Goal: Task Accomplishment & Management: Complete application form

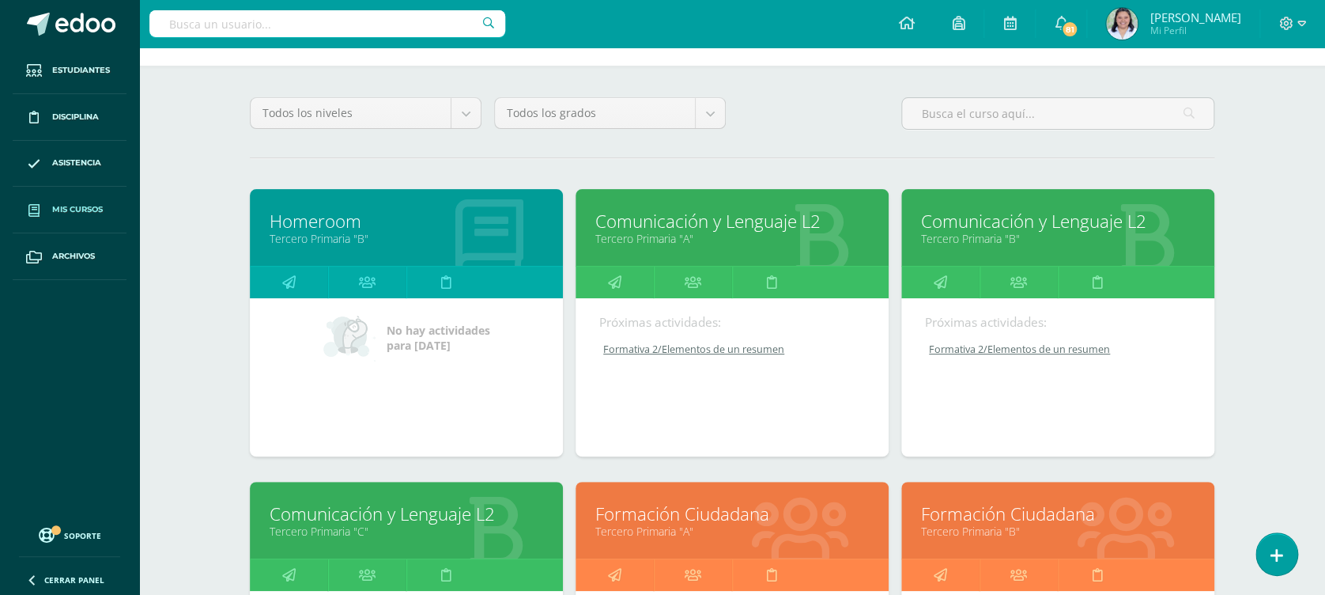
scroll to position [421, 0]
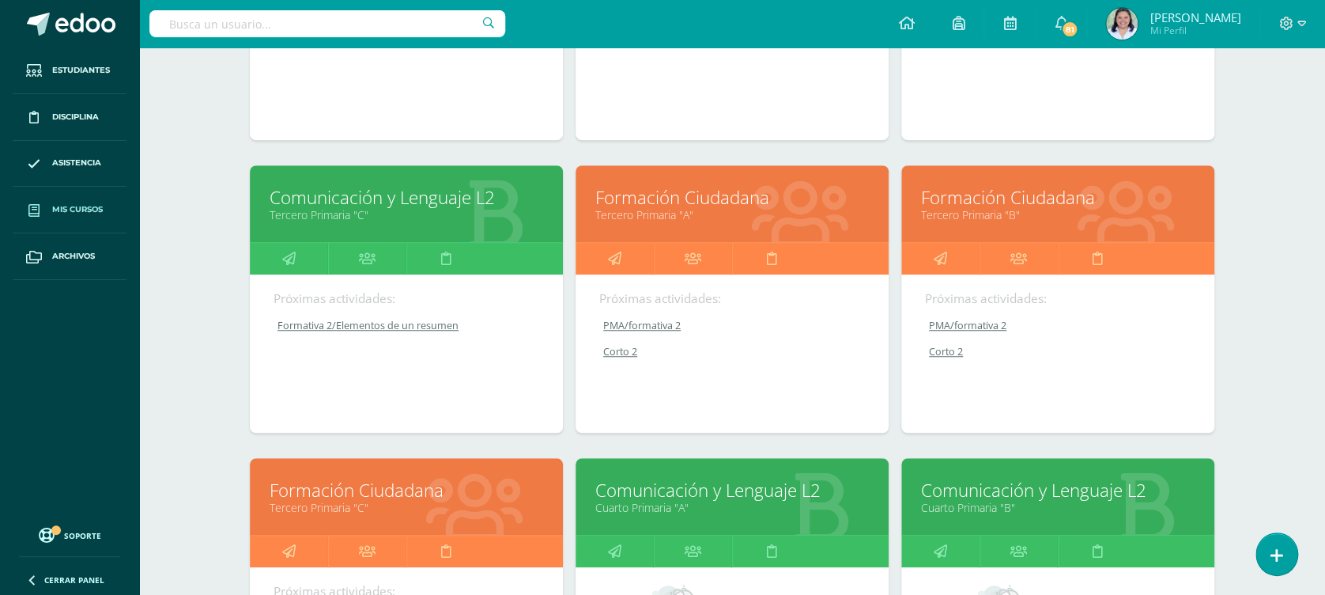
click at [746, 207] on link "Formación Ciudadana" at bounding box center [732, 197] width 274 height 25
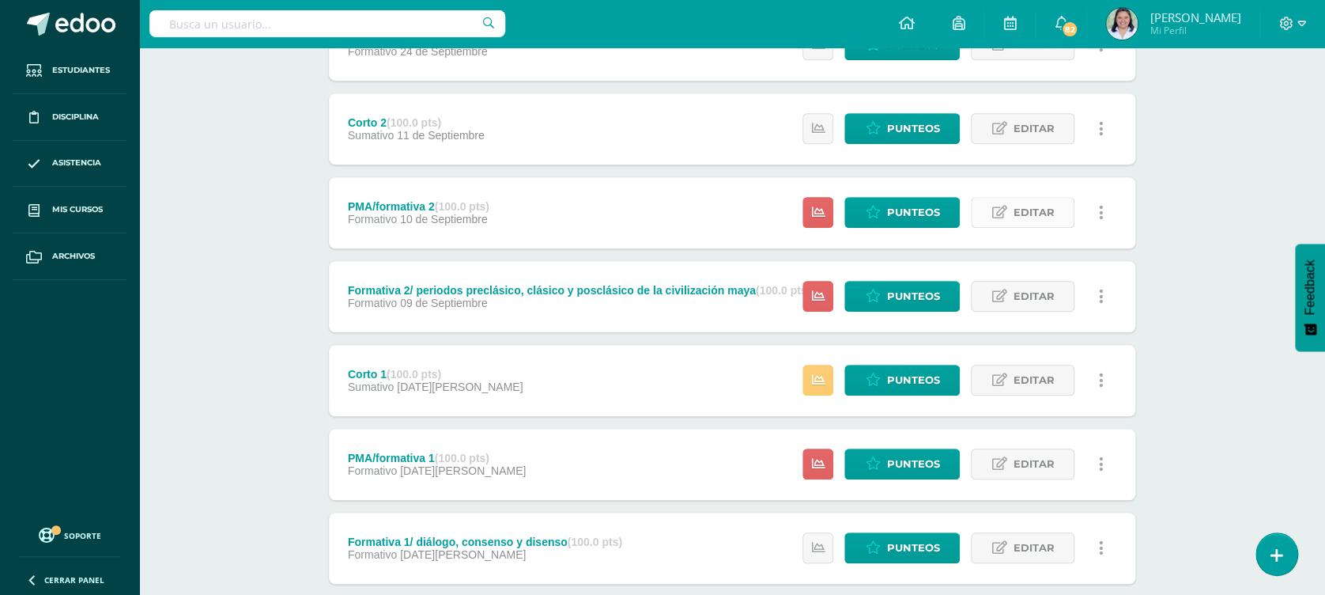
scroll to position [316, 0]
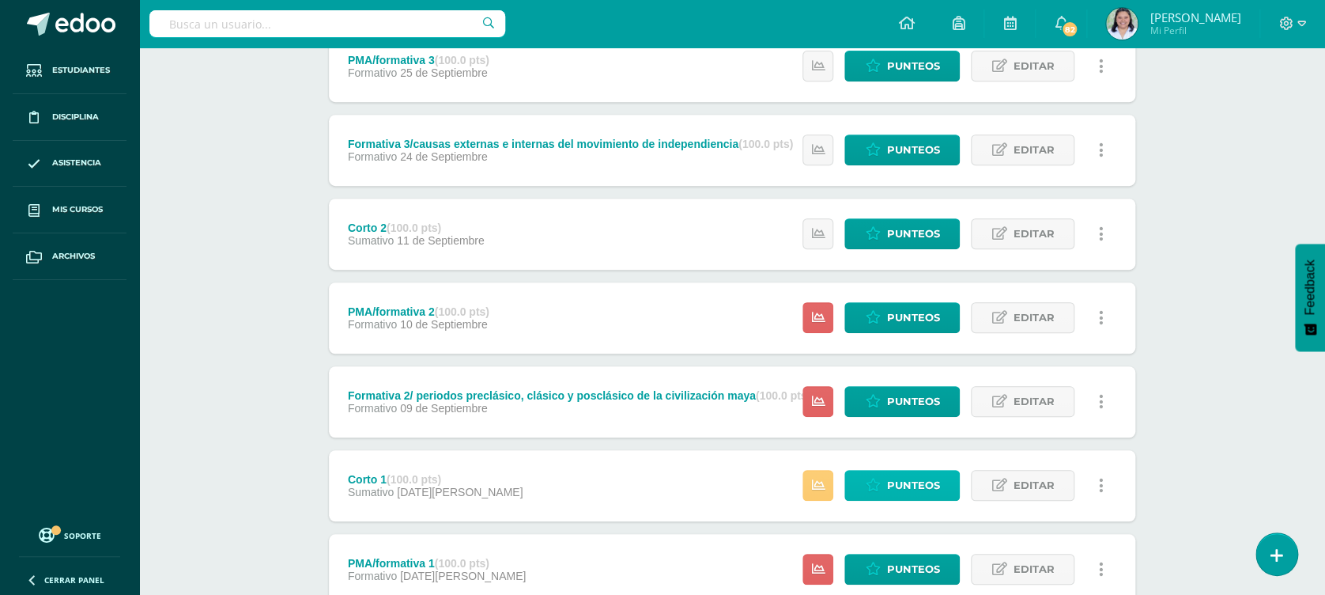
click at [914, 475] on span "Punteos" at bounding box center [912, 484] width 53 height 29
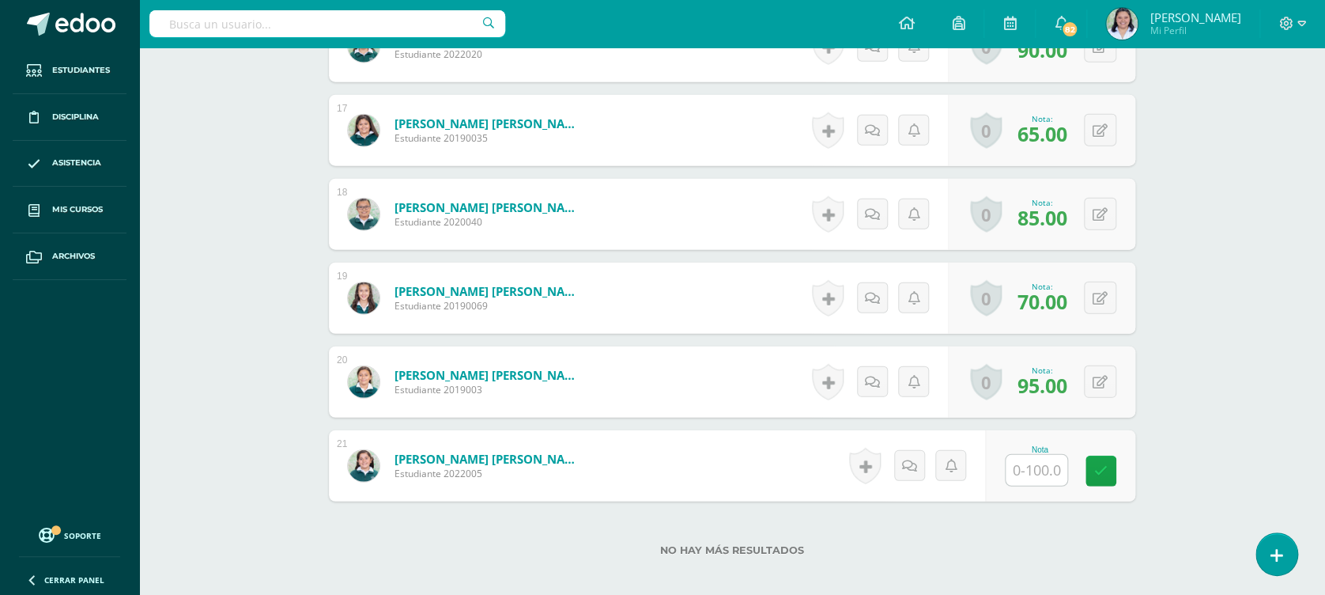
scroll to position [1901, 0]
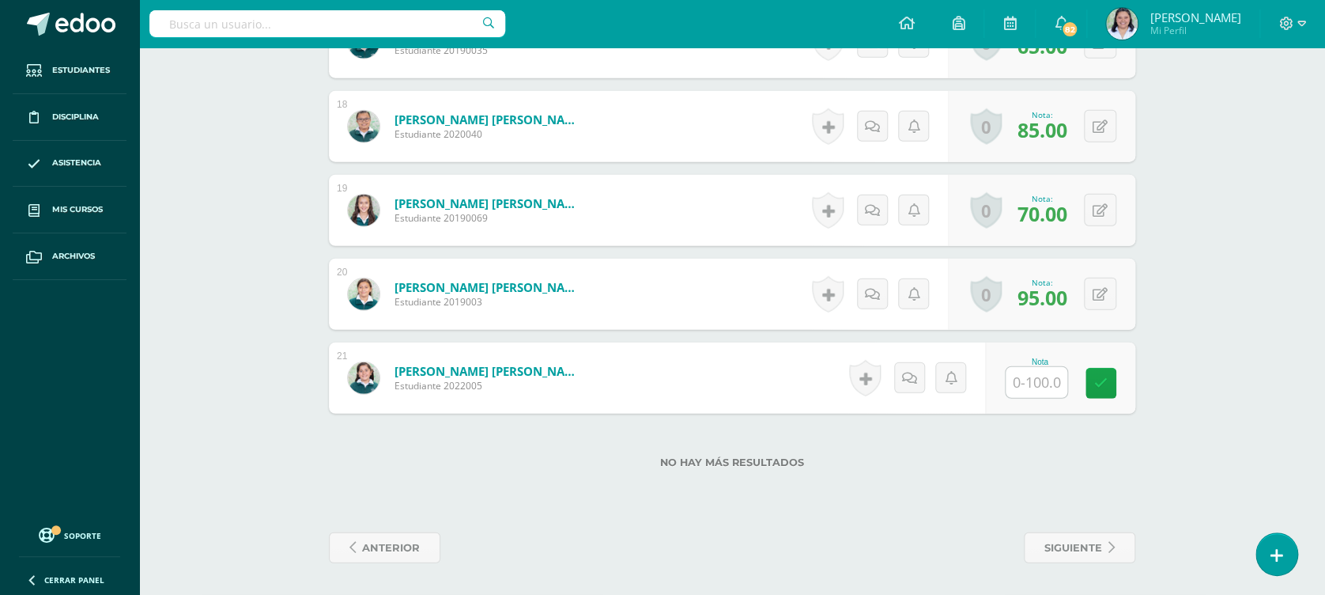
click at [1048, 387] on input "text" at bounding box center [1037, 382] width 62 height 31
type input "70"
click at [1115, 448] on div "No hay más resultados" at bounding box center [732, 450] width 806 height 74
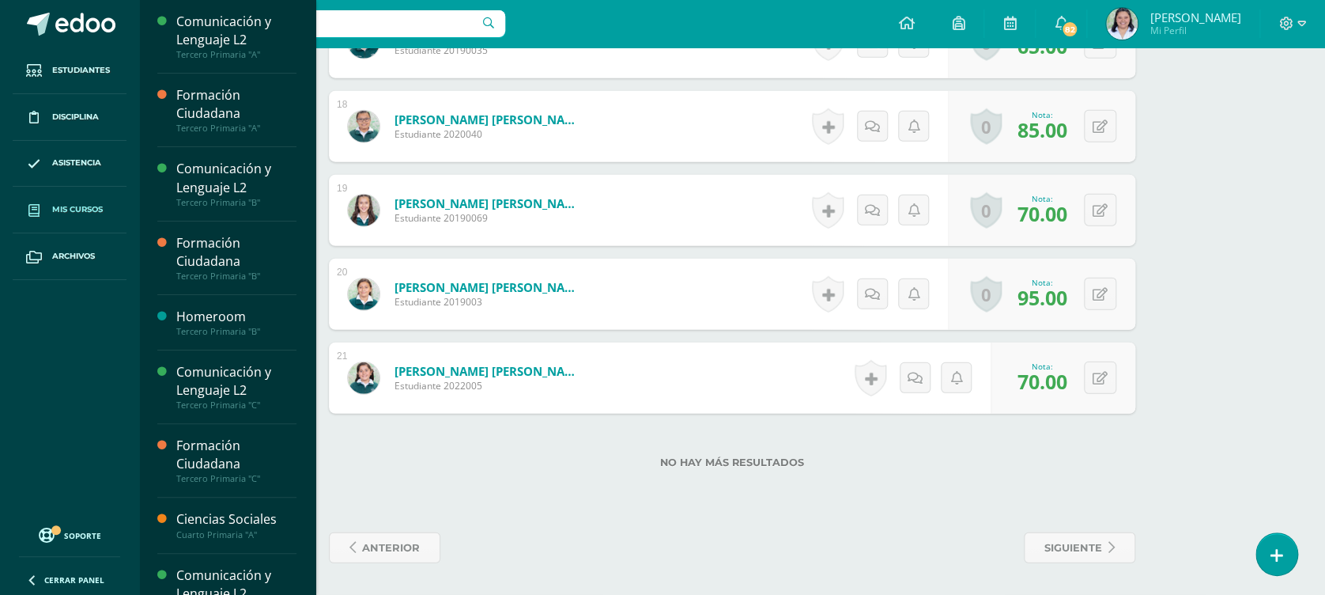
click at [75, 205] on span "Mis cursos" at bounding box center [77, 209] width 51 height 13
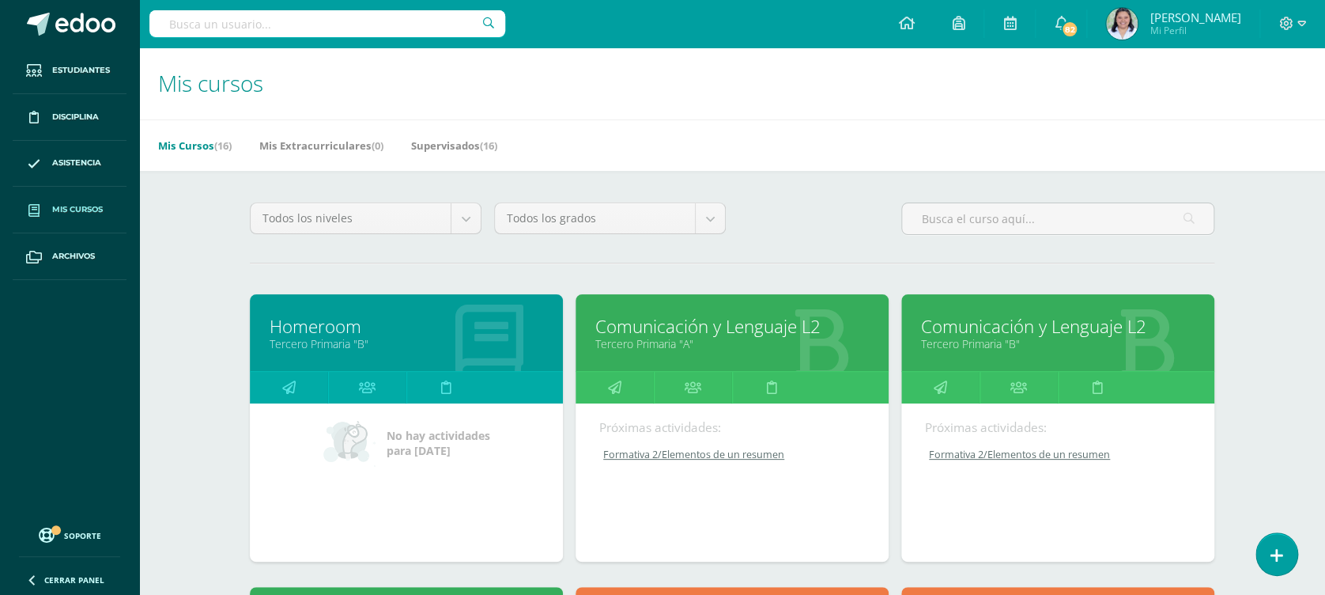
scroll to position [105, 0]
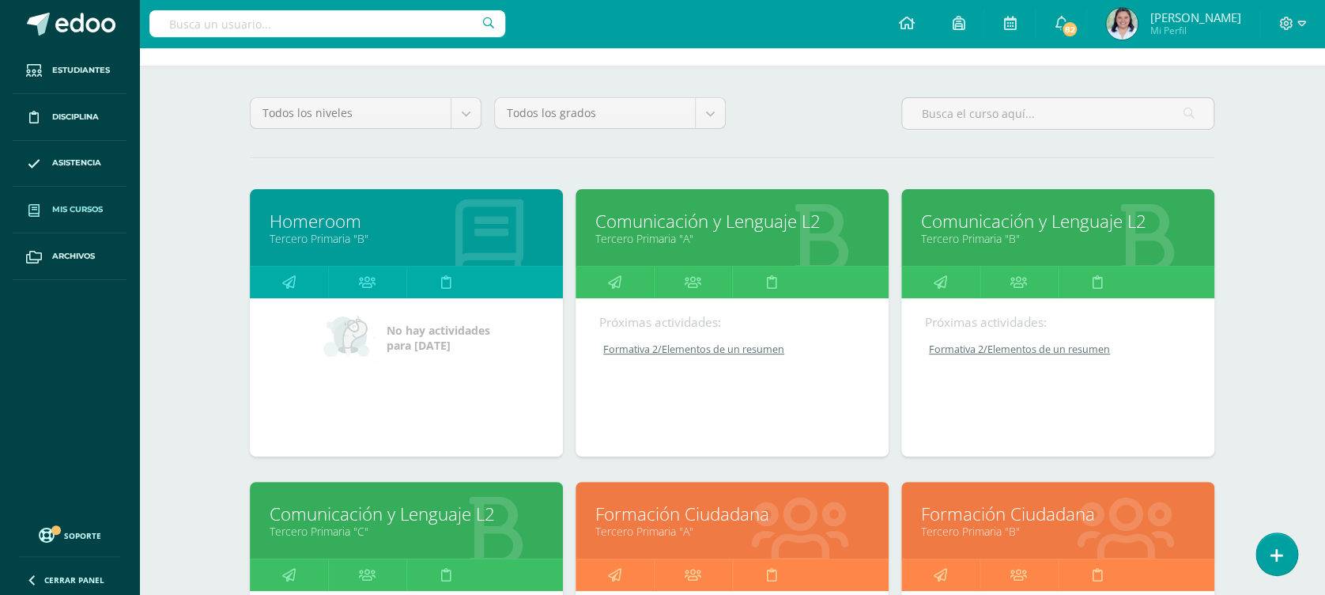
click at [711, 244] on link "Tercero Primaria "A"" at bounding box center [732, 238] width 274 height 15
click at [677, 234] on link "Tercero Primaria "A"" at bounding box center [732, 238] width 274 height 15
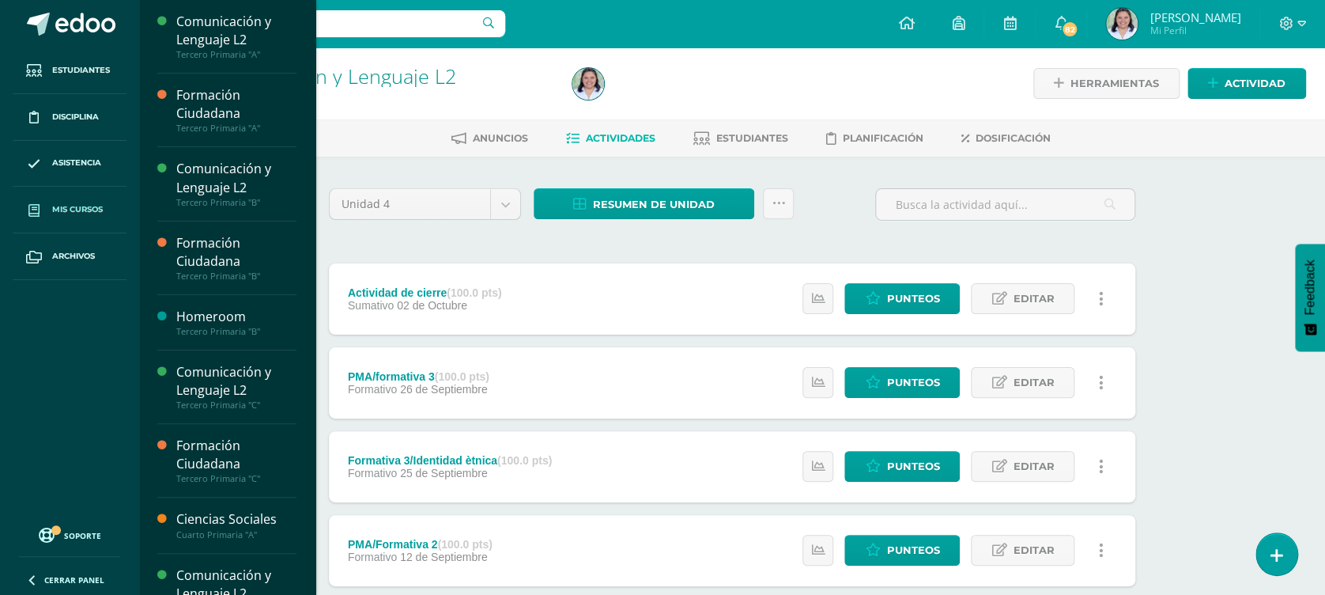
click at [81, 203] on span "Mis cursos" at bounding box center [77, 209] width 51 height 13
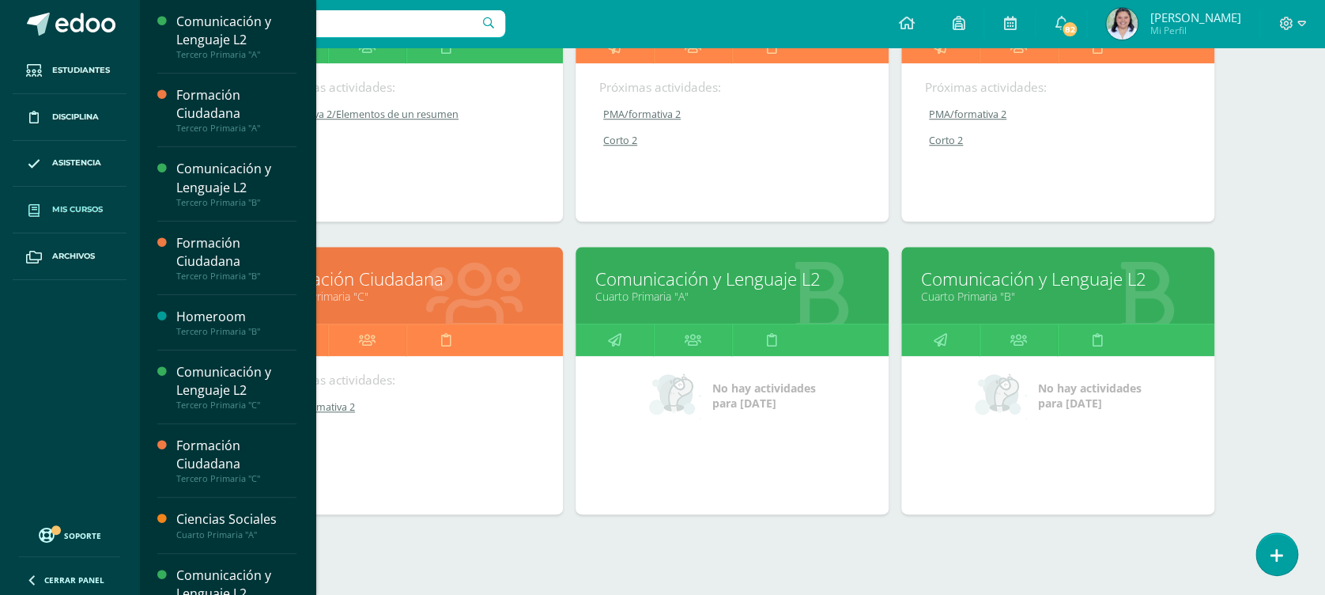
scroll to position [678, 0]
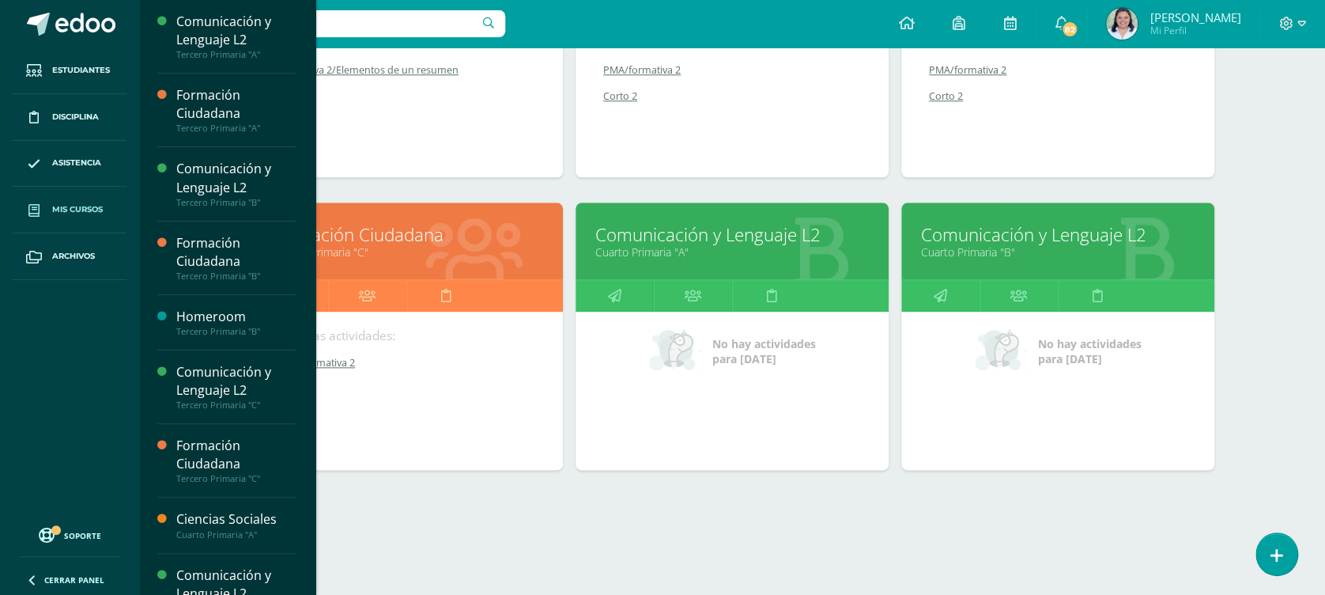
click at [696, 246] on link "Cuarto Primaria "A"" at bounding box center [732, 251] width 274 height 15
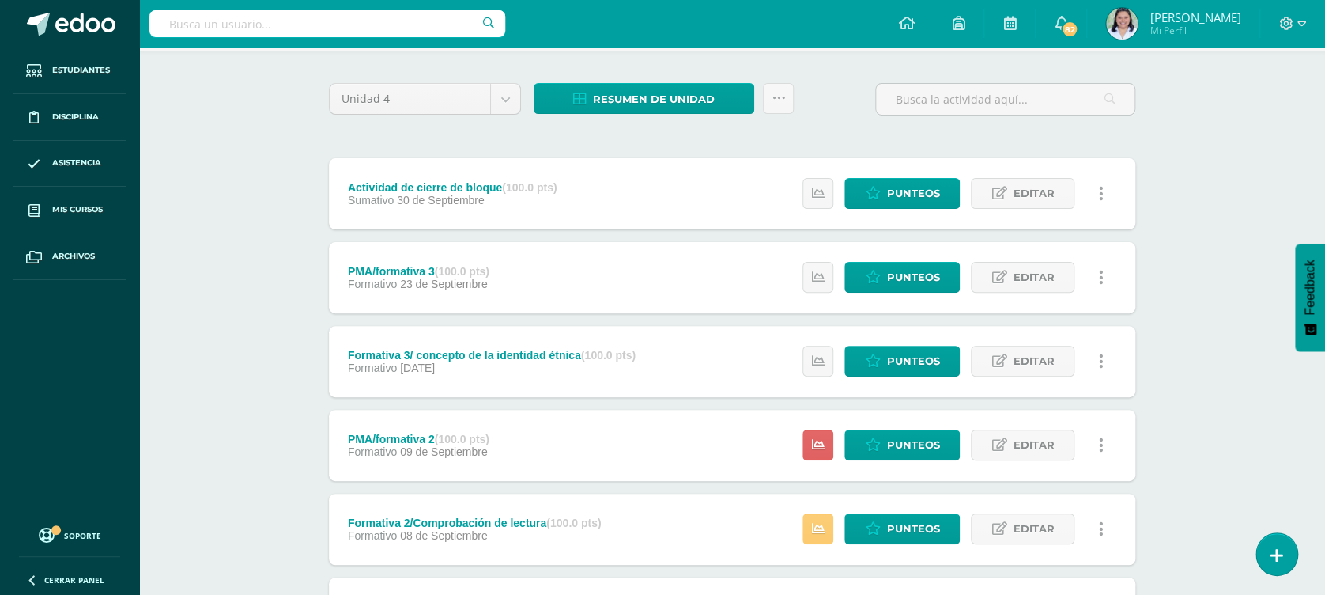
scroll to position [349, 0]
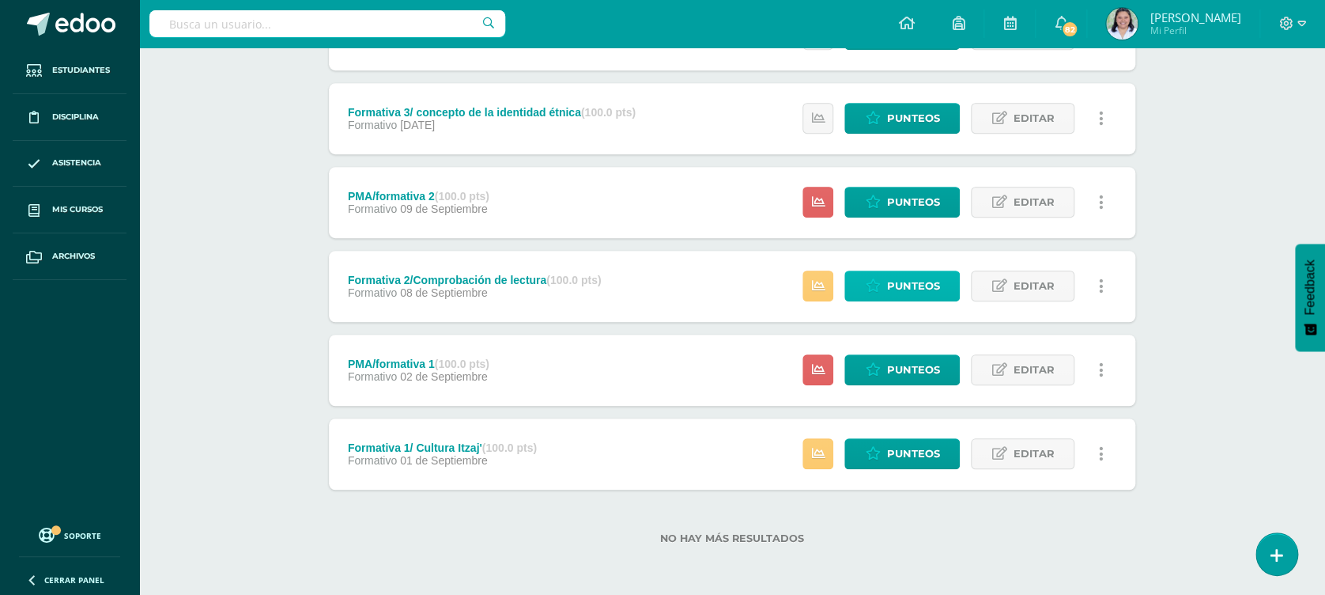
click at [889, 278] on span "Punteos" at bounding box center [912, 285] width 53 height 29
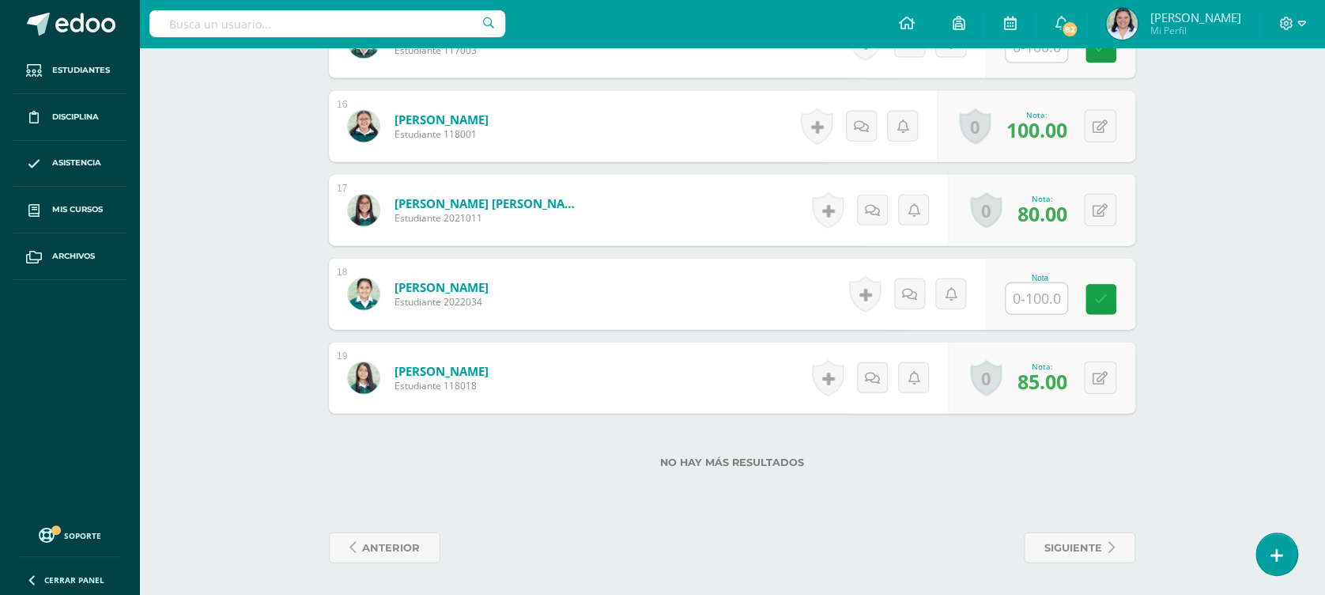
scroll to position [1417, 0]
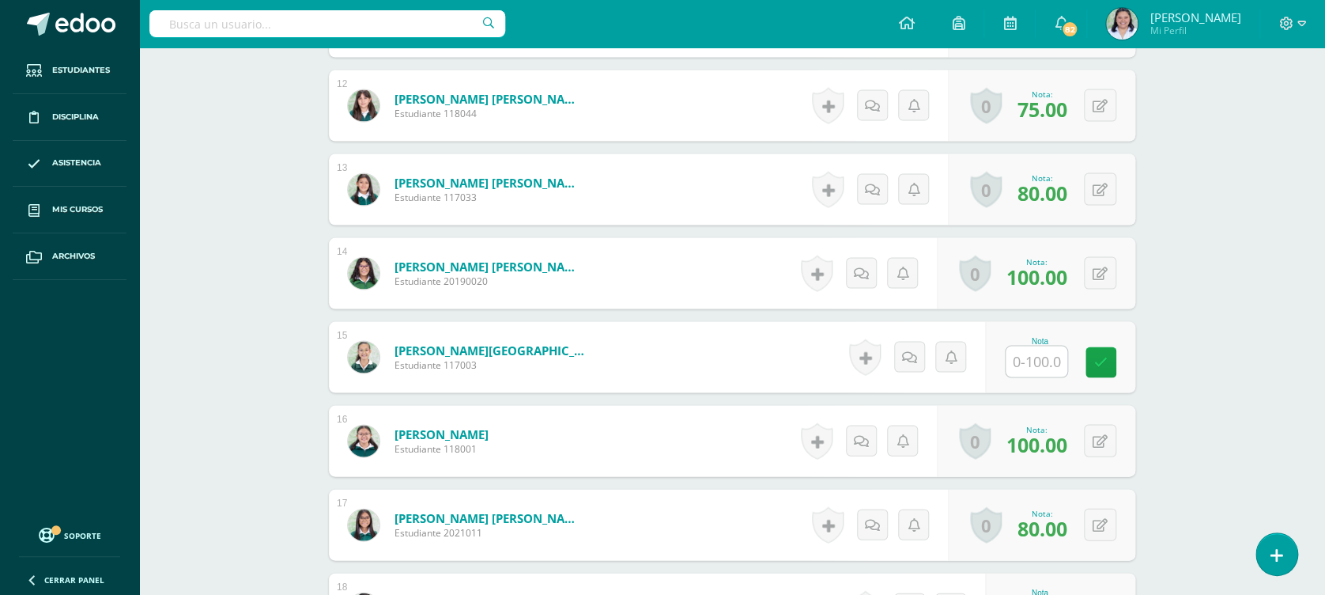
click at [1033, 348] on input "text" at bounding box center [1037, 360] width 62 height 31
type input "80"
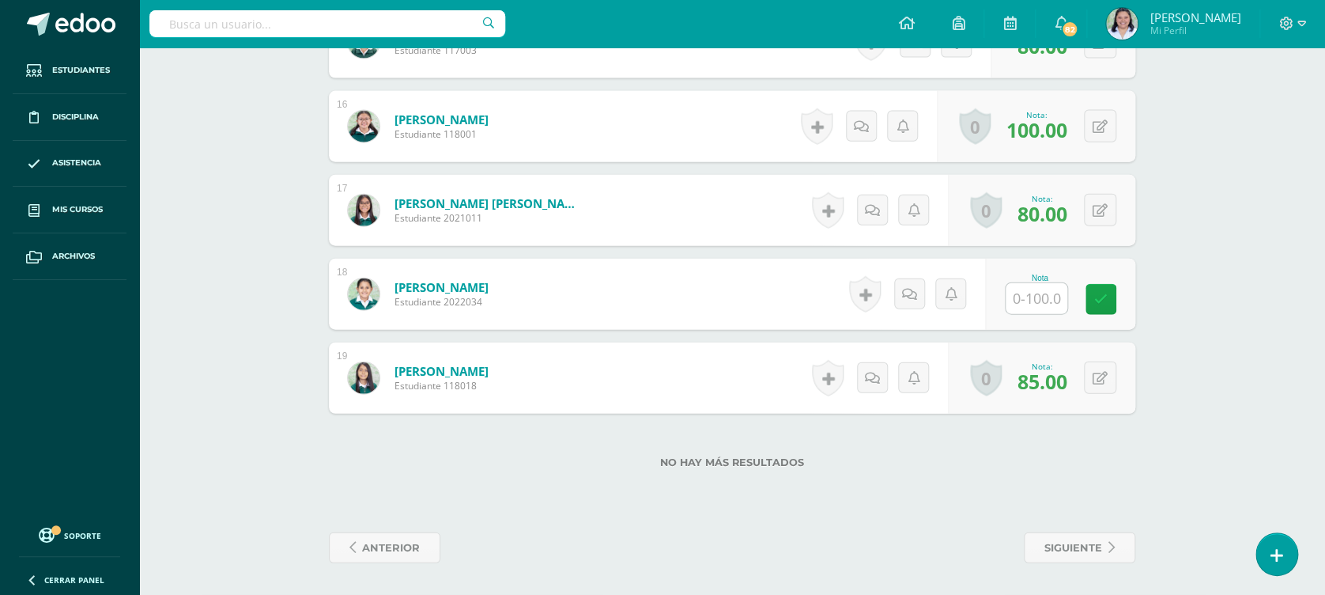
click at [1055, 297] on input "text" at bounding box center [1037, 298] width 62 height 31
type input "80"
click at [1107, 311] on link at bounding box center [1113, 300] width 32 height 32
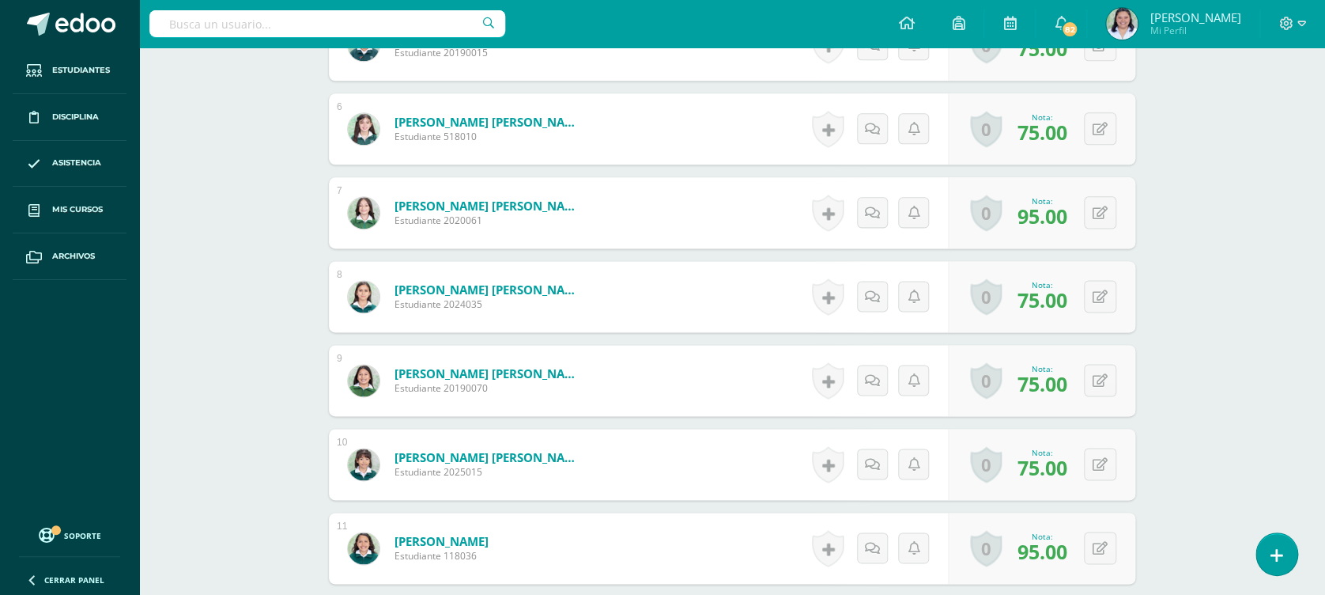
scroll to position [47, 0]
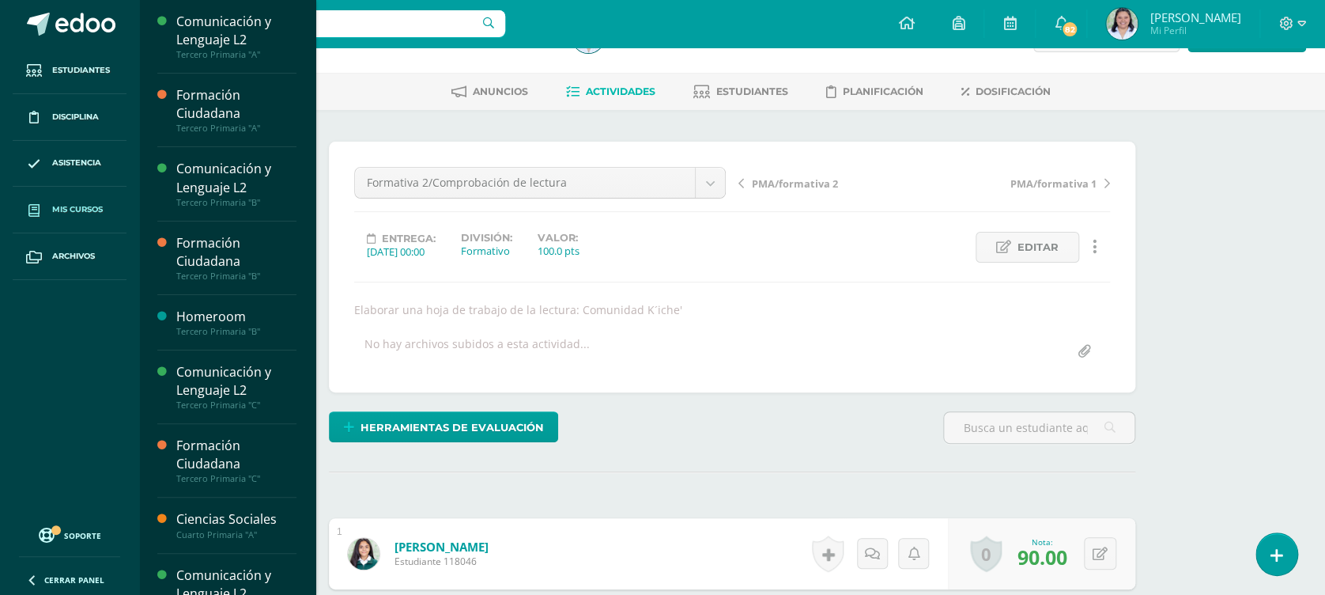
click at [52, 223] on link "Mis cursos" at bounding box center [70, 210] width 114 height 47
click at [48, 216] on link "Mis cursos" at bounding box center [70, 210] width 114 height 47
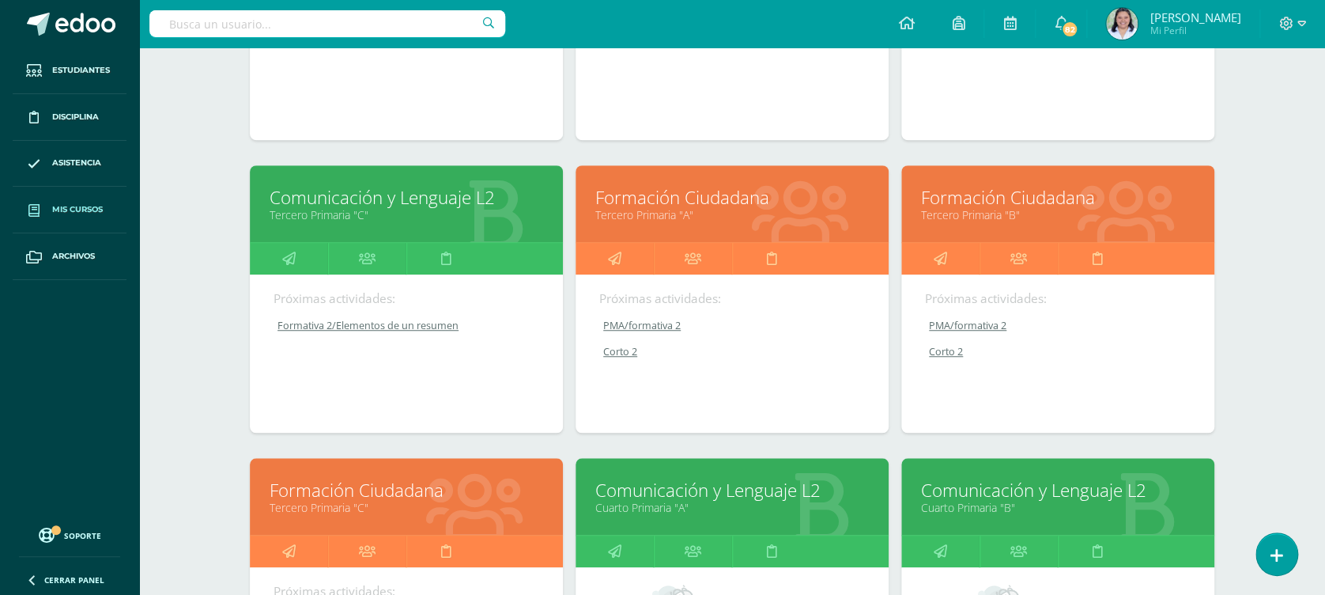
scroll to position [527, 0]
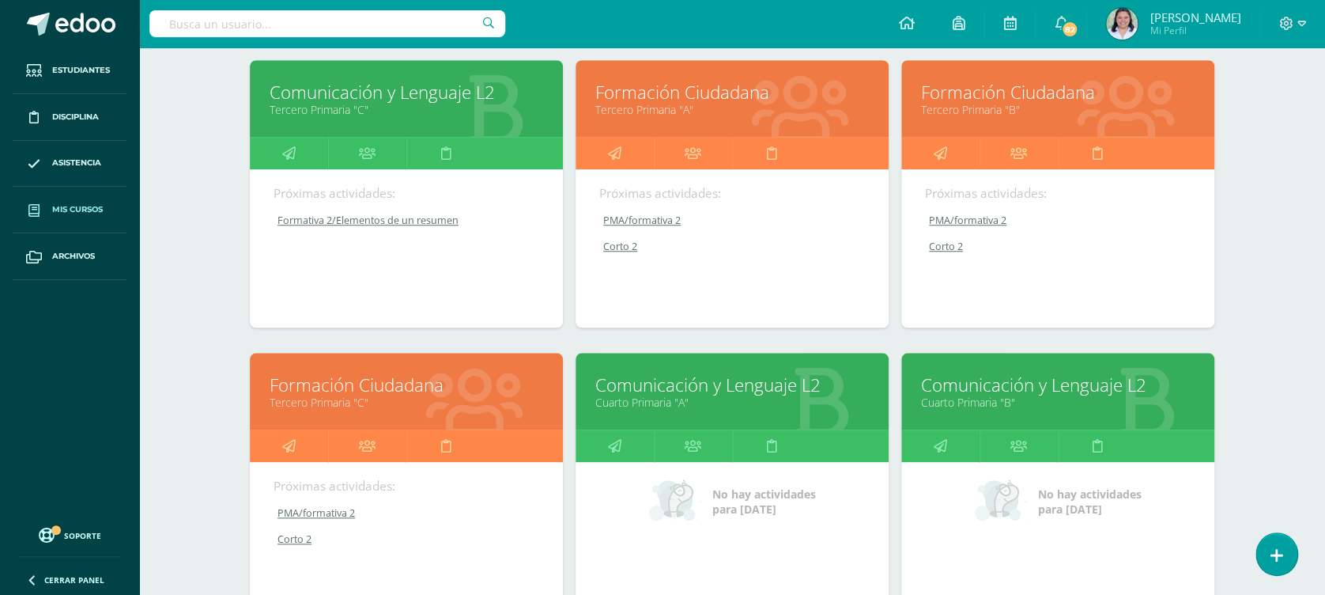
click at [973, 384] on link "Comunicación y Lenguaje L2" at bounding box center [1058, 384] width 274 height 25
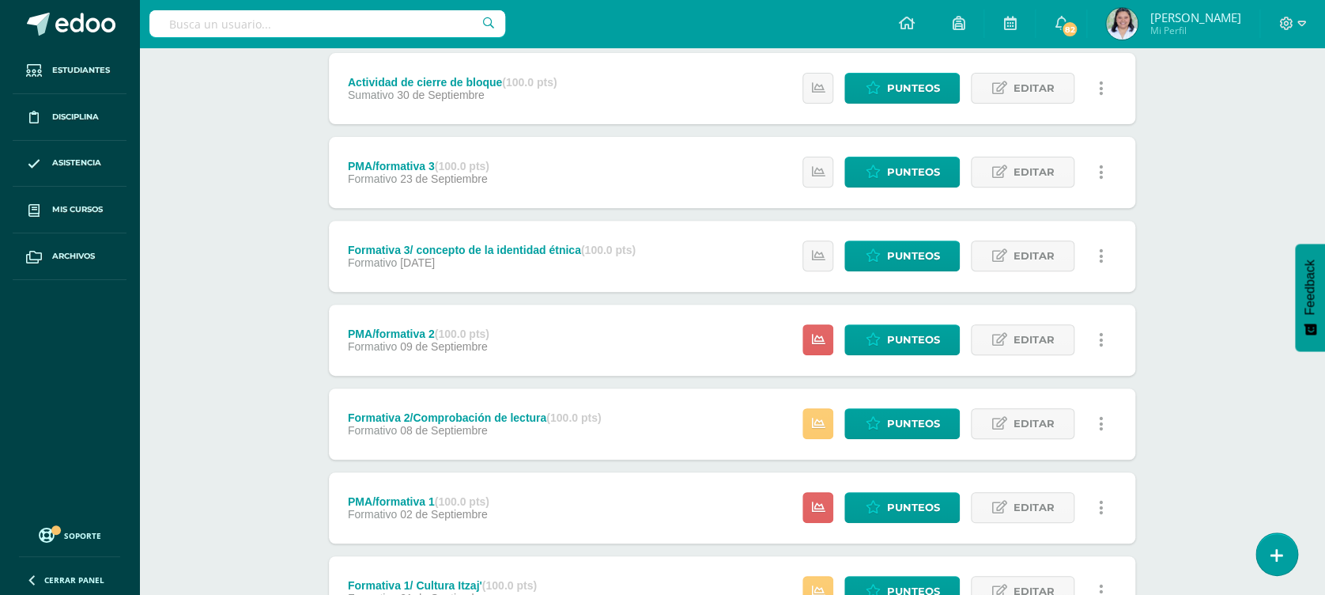
scroll to position [316, 0]
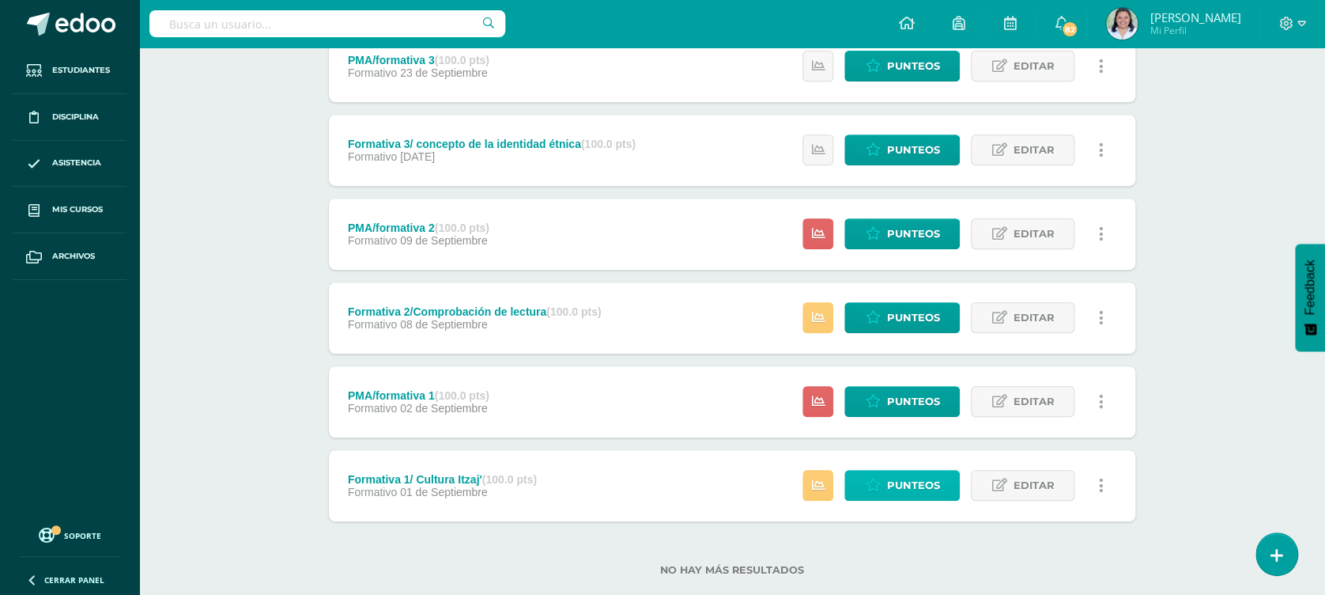
click at [893, 490] on span "Punteos" at bounding box center [912, 484] width 53 height 29
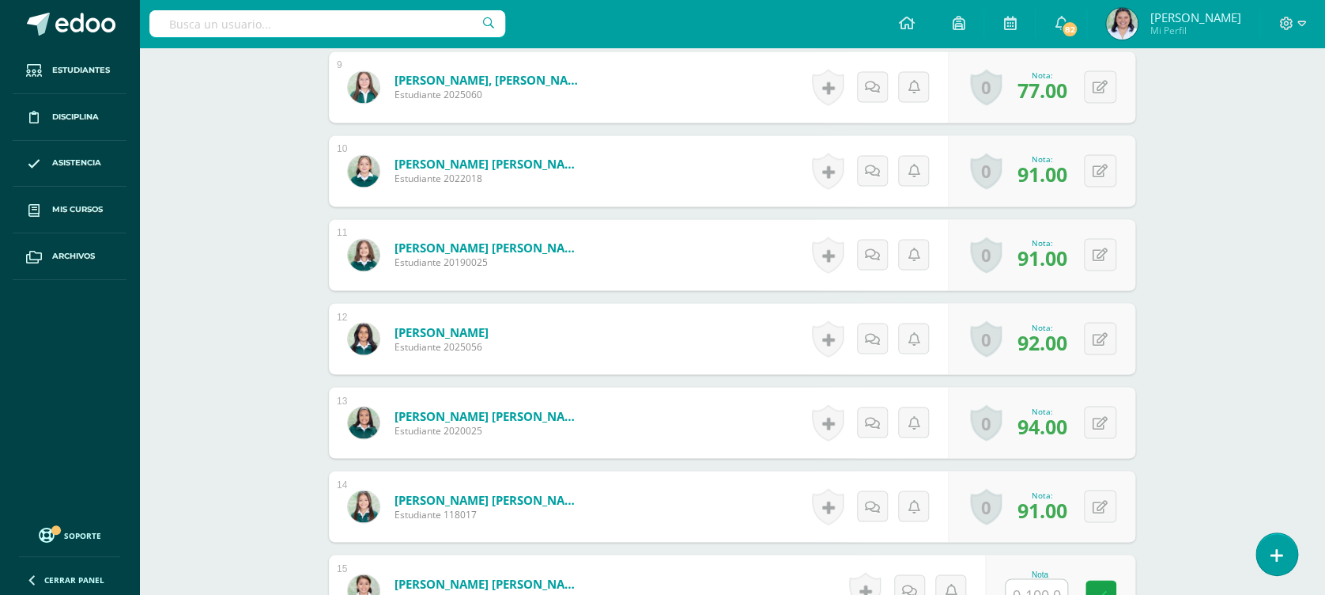
scroll to position [1606, 0]
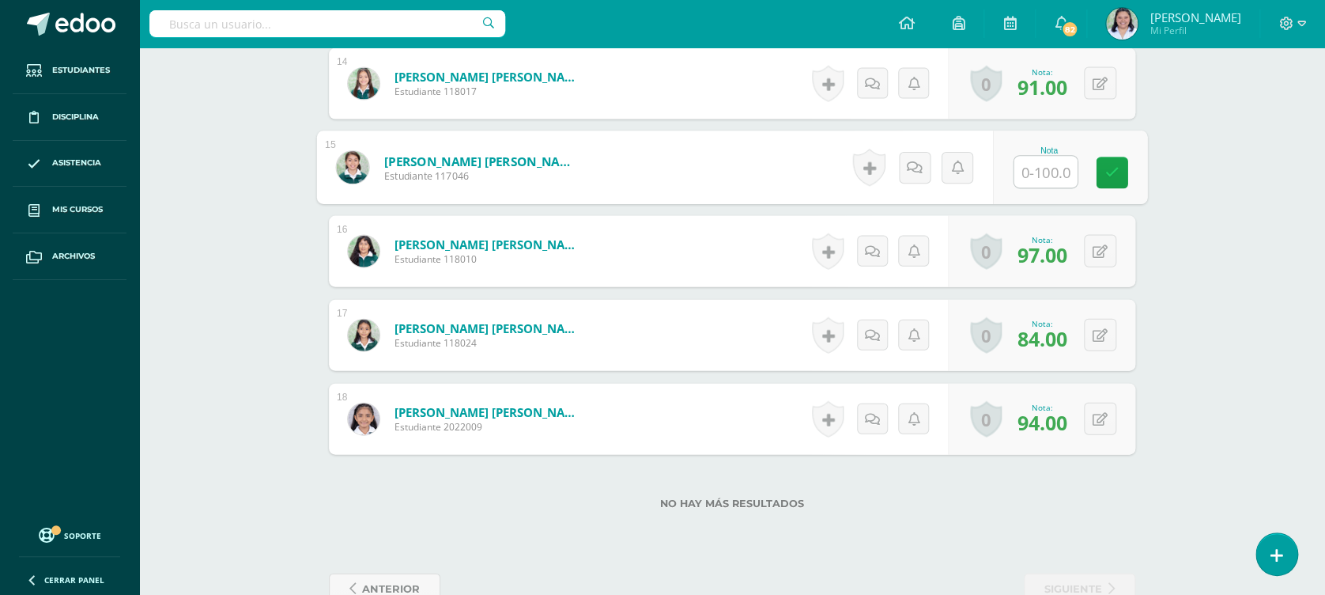
click at [1045, 171] on input "text" at bounding box center [1045, 173] width 63 height 32
type input "71"
click at [1101, 176] on link at bounding box center [1113, 173] width 32 height 32
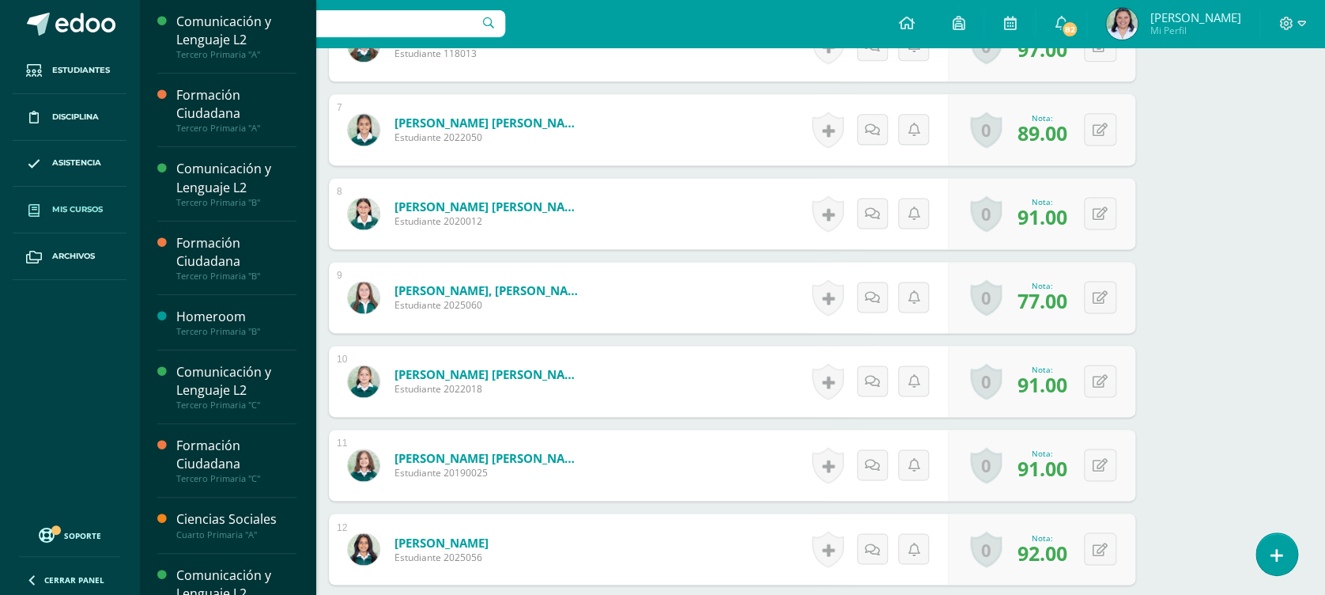
click at [62, 202] on link "Mis cursos" at bounding box center [70, 210] width 114 height 47
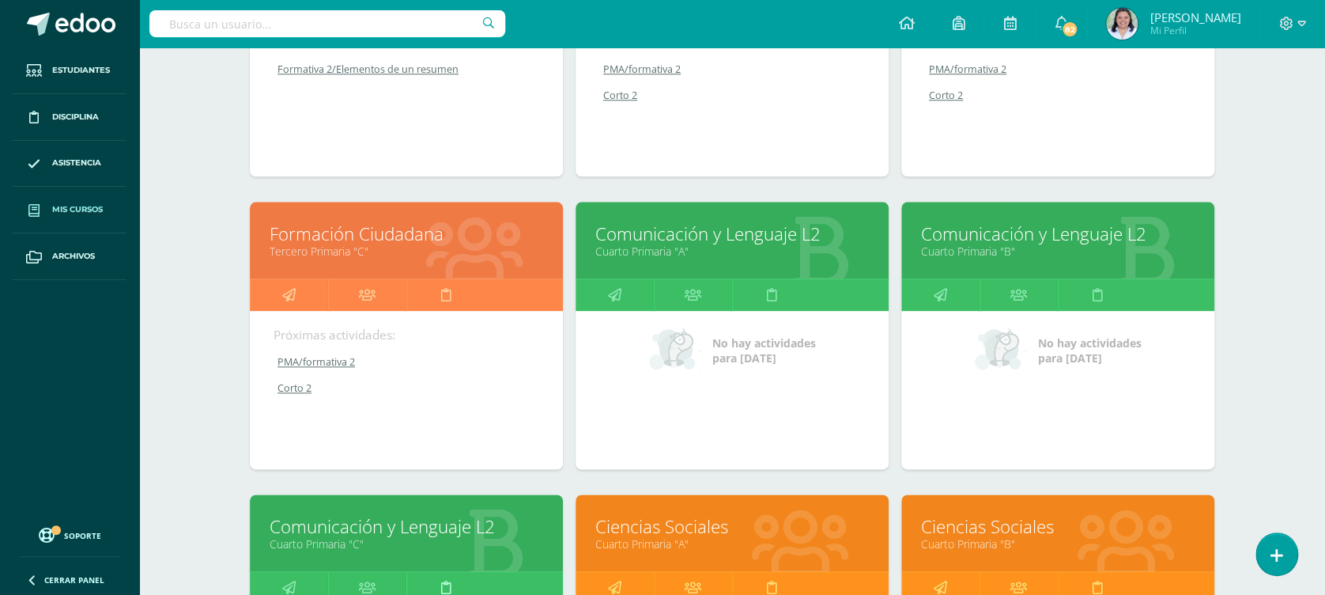
scroll to position [783, 0]
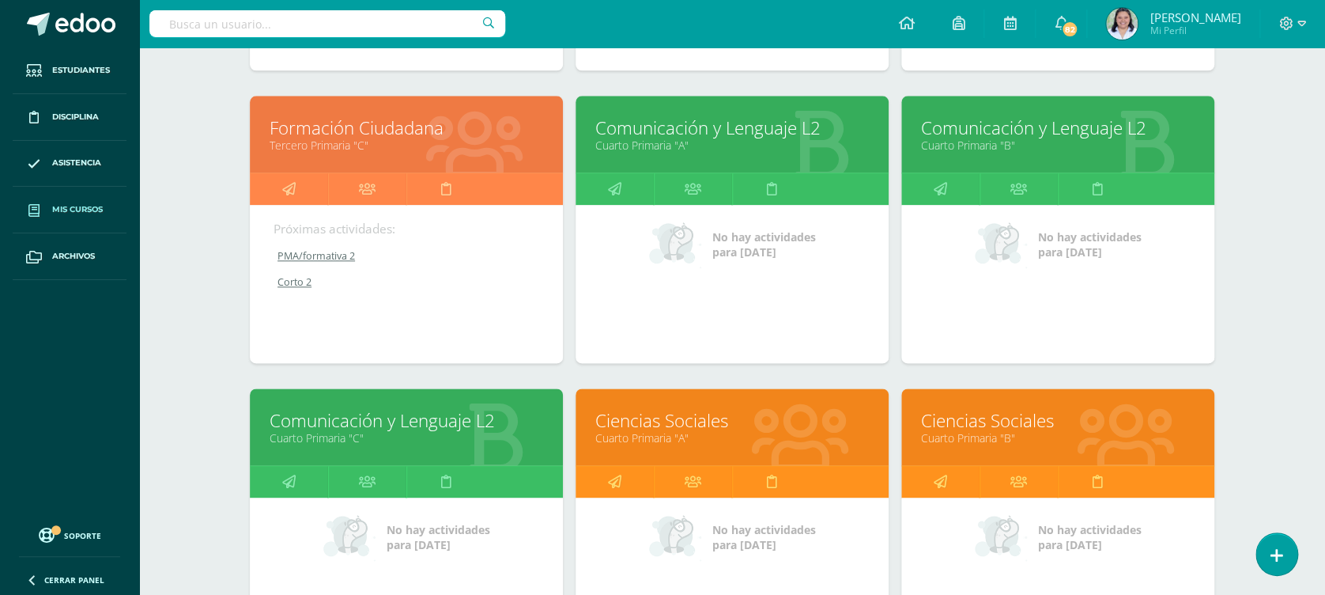
click at [411, 435] on link "Cuarto Primaria "C"" at bounding box center [407, 437] width 274 height 15
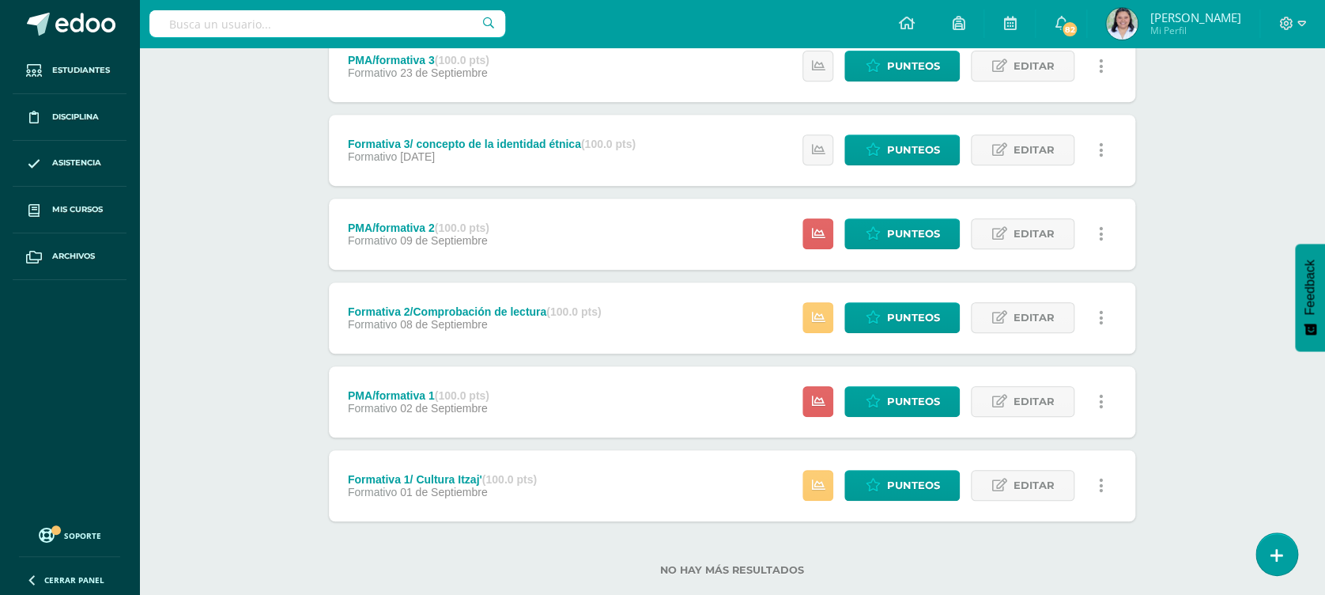
scroll to position [349, 0]
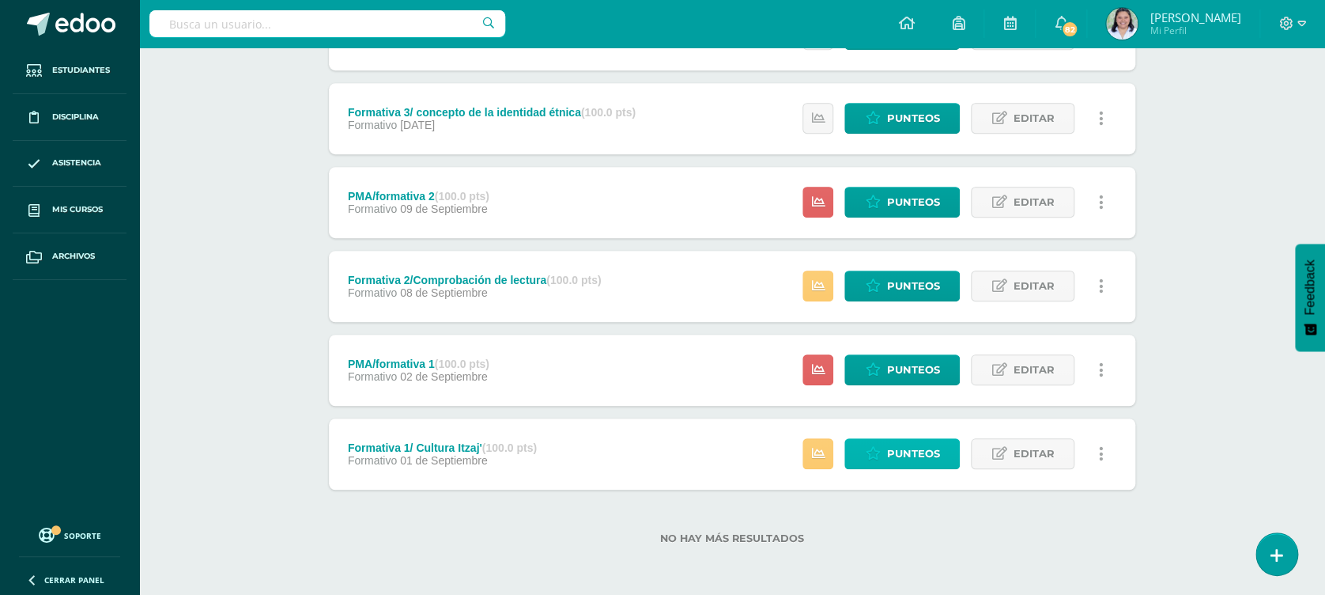
click at [896, 445] on span "Punteos" at bounding box center [912, 453] width 53 height 29
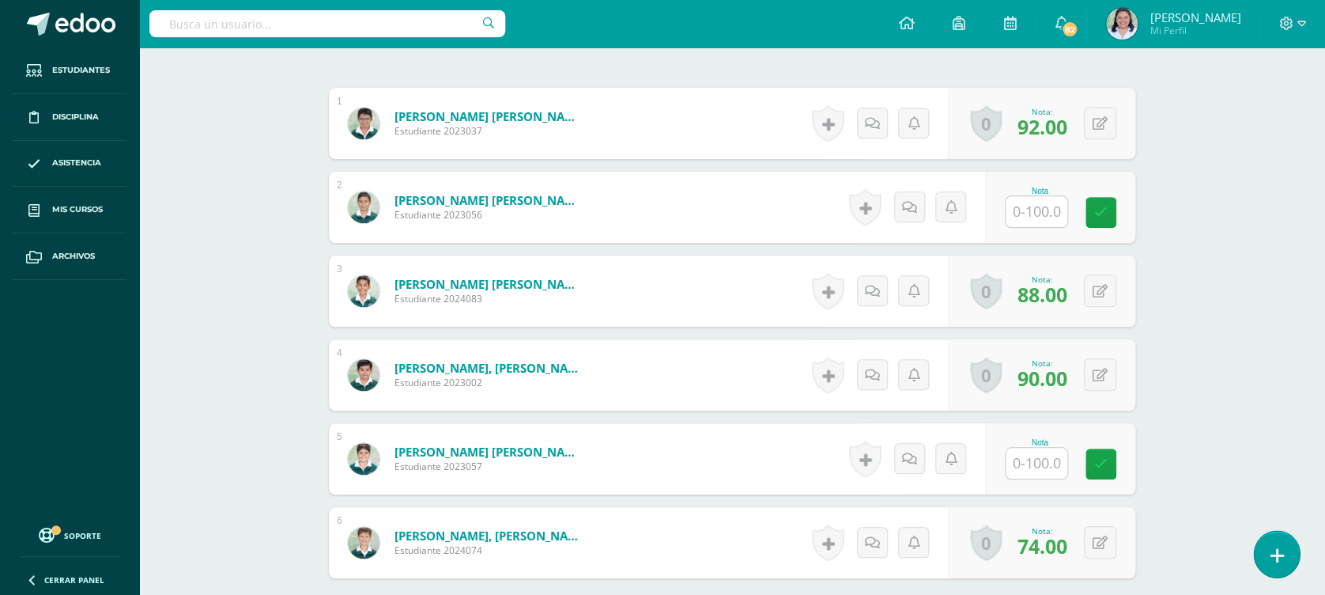
scroll to position [582, 0]
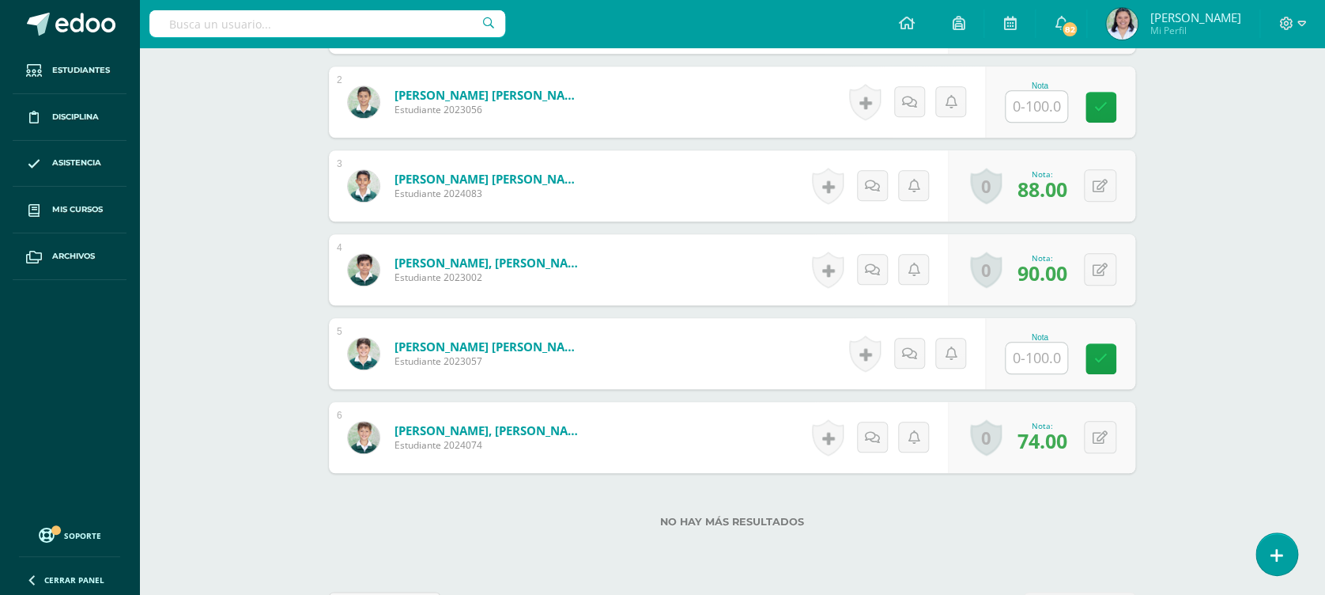
click at [1042, 105] on input "text" at bounding box center [1037, 106] width 62 height 31
type input "90"
click at [1131, 105] on div "Nota 90" at bounding box center [1060, 101] width 150 height 71
